Goal: Navigation & Orientation: Go to known website

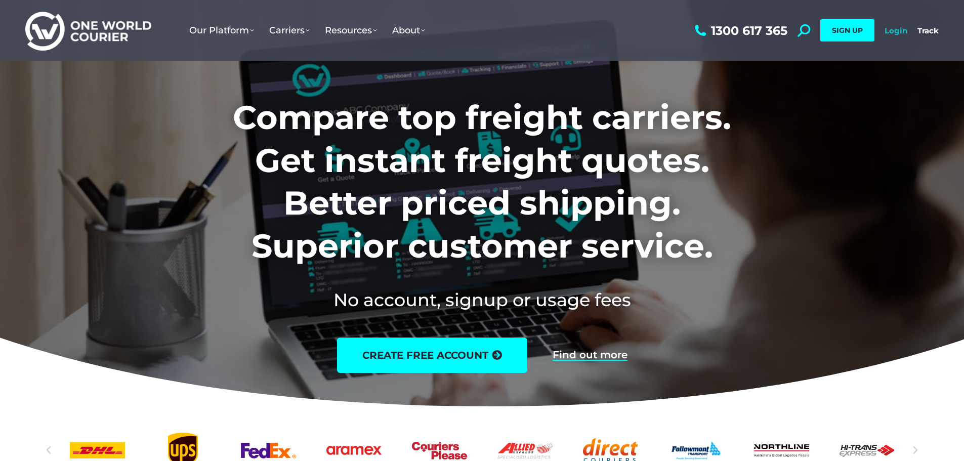
click at [892, 34] on link "Login" at bounding box center [896, 31] width 23 height 10
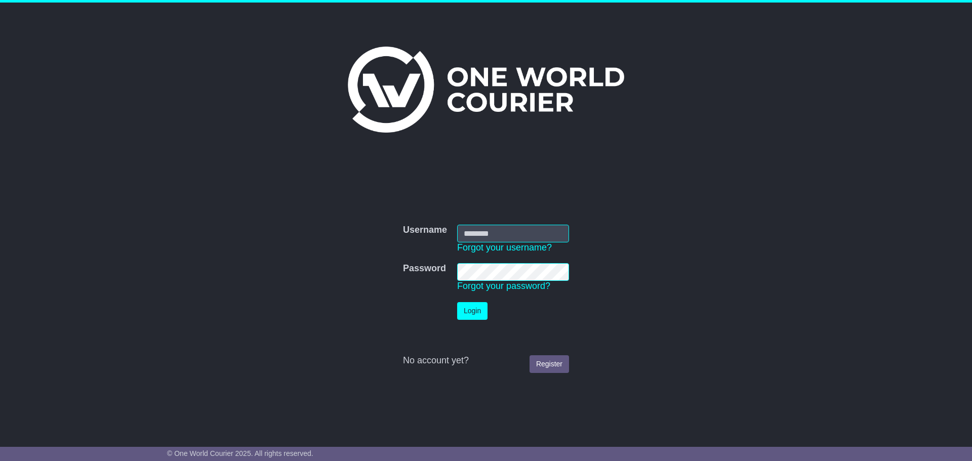
type input "**********"
click at [467, 307] on button "Login" at bounding box center [472, 311] width 30 height 18
